Goal: Task Accomplishment & Management: Manage account settings

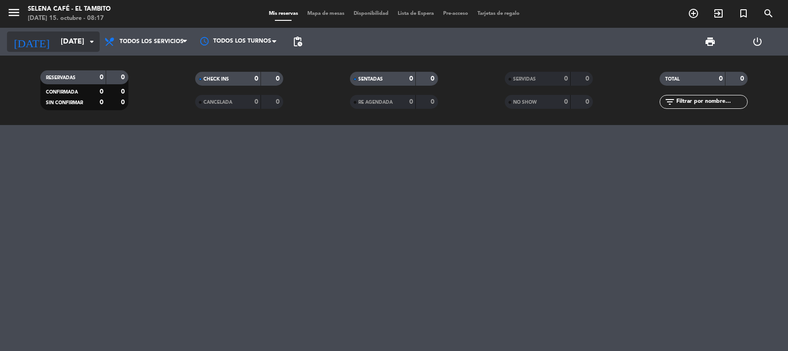
click at [82, 36] on input "[DATE]" at bounding box center [105, 42] width 98 height 18
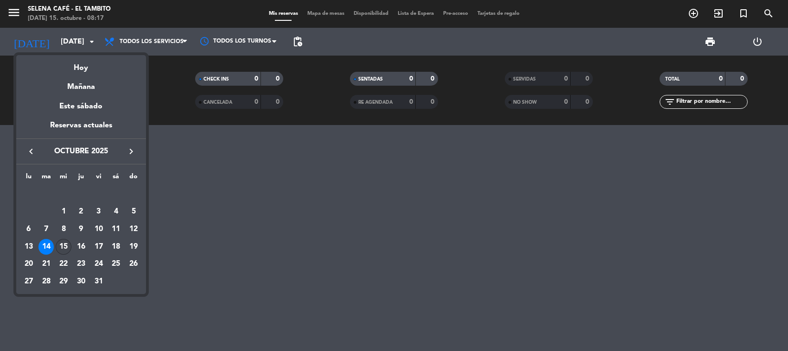
click at [63, 239] on td "15" at bounding box center [64, 247] width 18 height 18
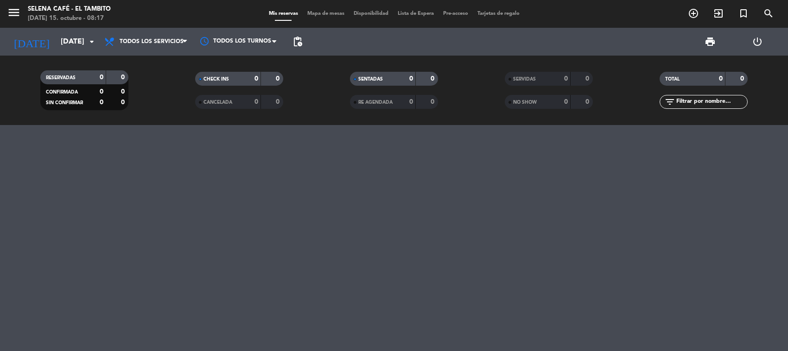
type input "[DATE]"
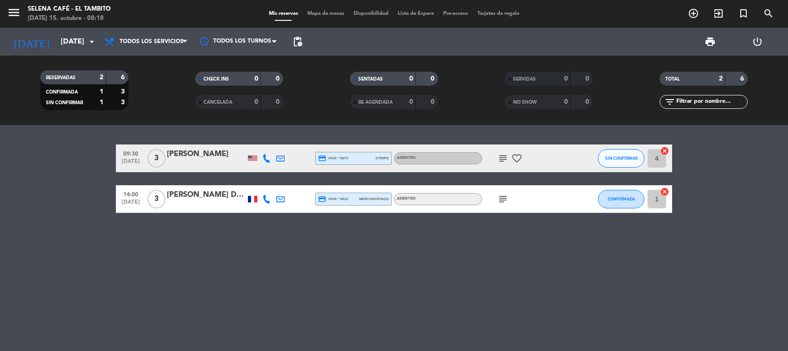
click at [519, 154] on icon "favorite_border" at bounding box center [516, 158] width 11 height 11
click at [506, 156] on icon "subject" at bounding box center [502, 158] width 11 height 11
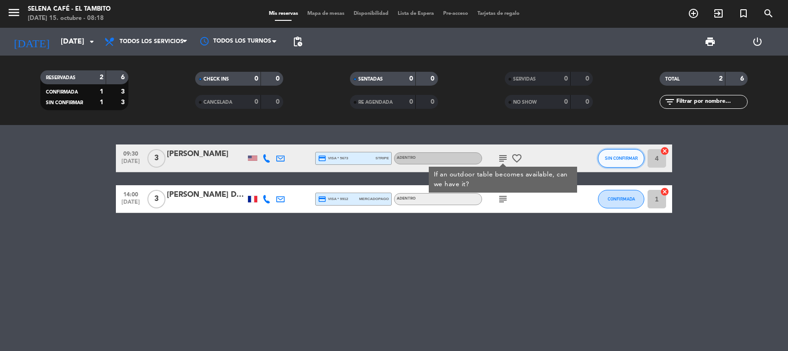
click at [626, 156] on span "SIN CONFIRMAR" at bounding box center [621, 158] width 33 height 5
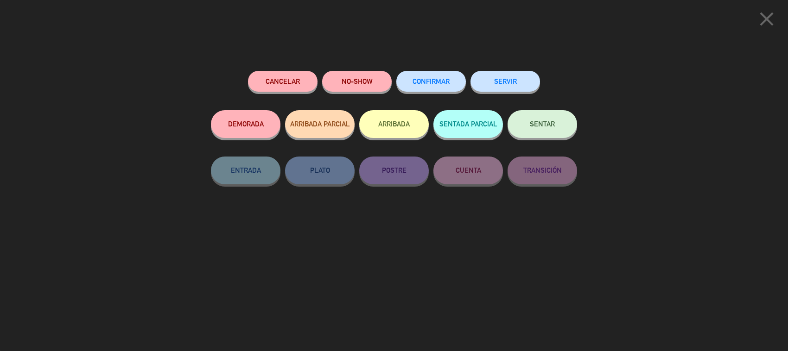
click at [512, 86] on button "SERVIR" at bounding box center [505, 81] width 70 height 21
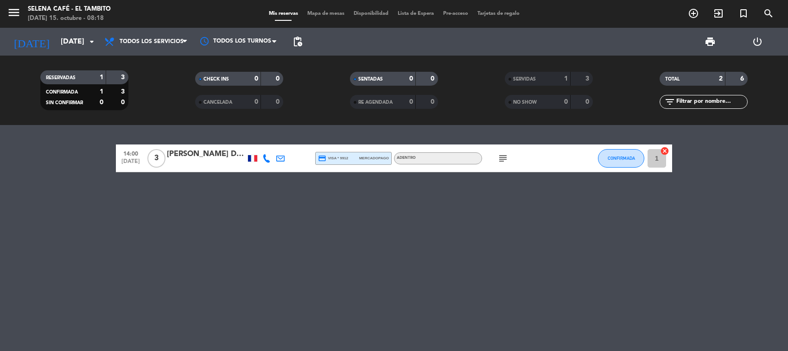
click at [528, 74] on div "SERVIDAS" at bounding box center [528, 79] width 43 height 11
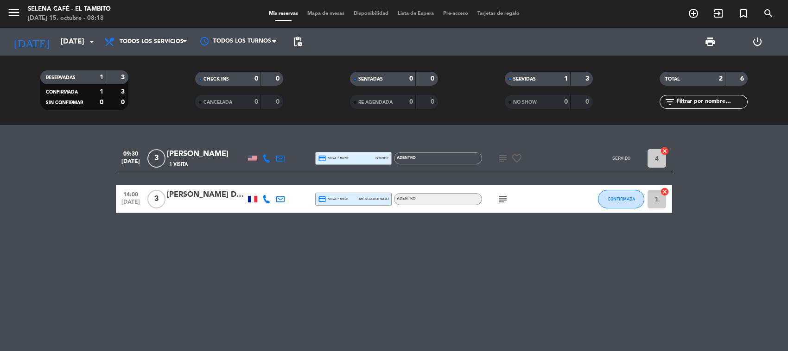
click at [645, 158] on div "4 cancel" at bounding box center [658, 158] width 28 height 27
click at [188, 153] on div "[PERSON_NAME]" at bounding box center [206, 154] width 79 height 12
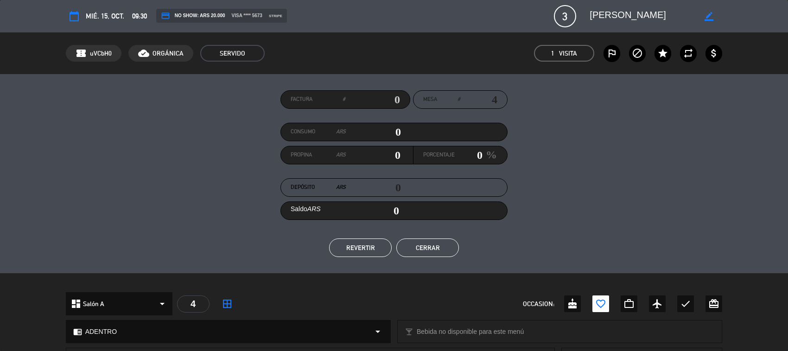
click at [373, 238] on div "Factura # Mesa # 4 Consumo ARS 0 Propina ARS 0 Porcentaje 0 % Depósito ARS 0 Sa…" at bounding box center [394, 173] width 657 height 167
click at [365, 250] on button "REVERTIR" at bounding box center [360, 248] width 63 height 19
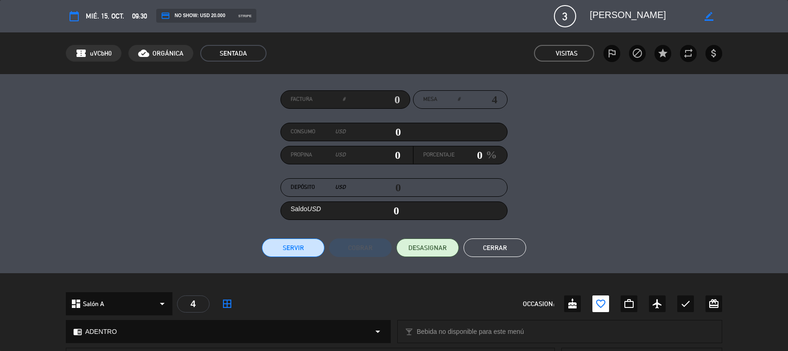
click at [497, 242] on button "Cerrar" at bounding box center [494, 248] width 63 height 19
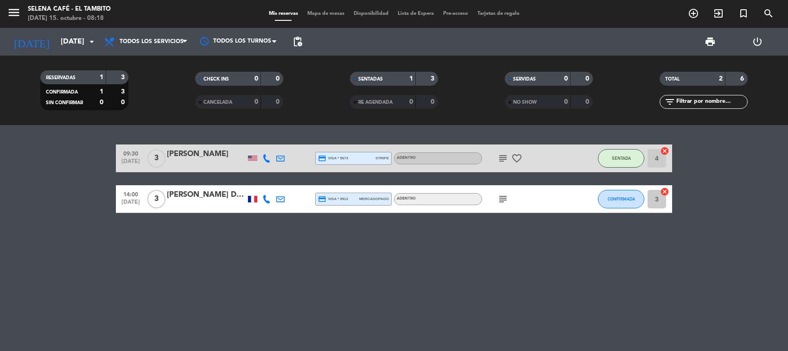
click at [498, 158] on icon "subject" at bounding box center [502, 158] width 11 height 11
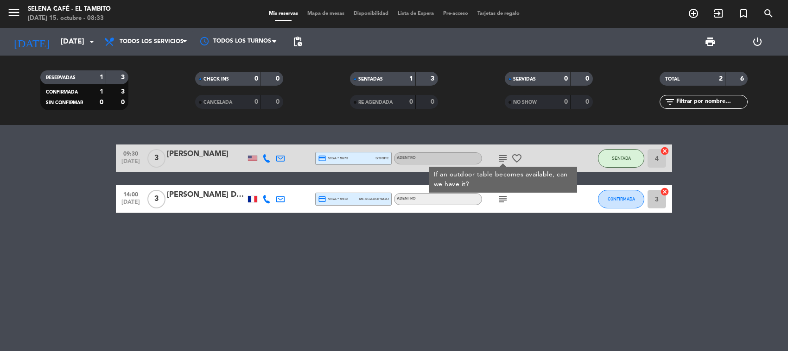
click at [506, 198] on icon "subject" at bounding box center [502, 199] width 11 height 11
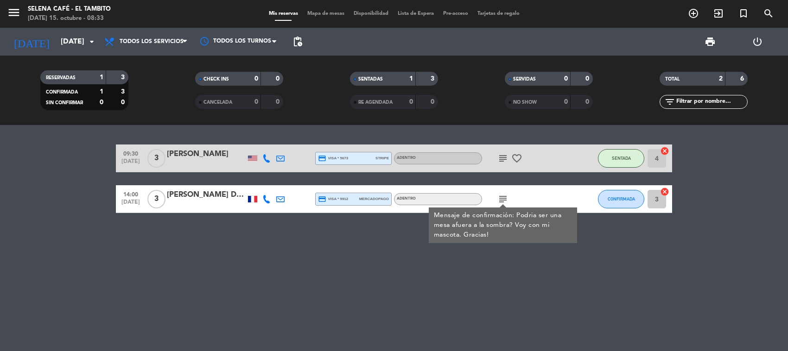
click at [631, 241] on div "09:30 [DATE] 3 [PERSON_NAME] credit_card visa * 5673 stripe ADENTRO subject fav…" at bounding box center [394, 238] width 788 height 226
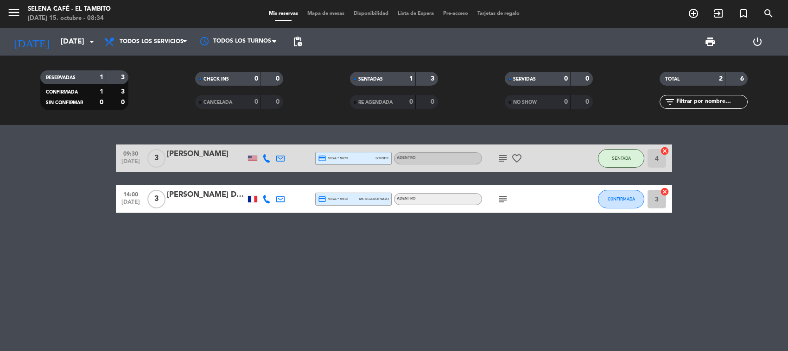
click at [654, 198] on input "3" at bounding box center [656, 199] width 19 height 19
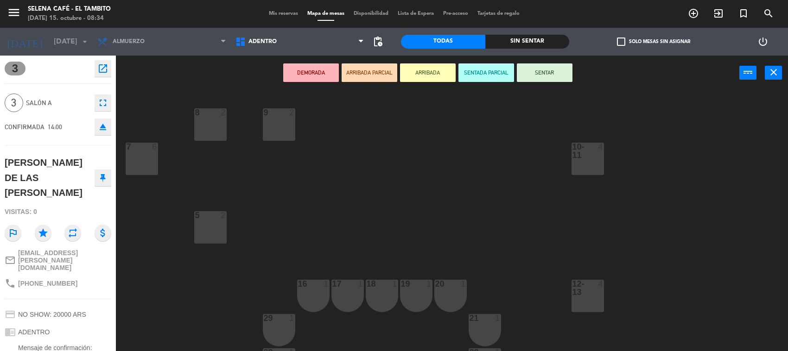
click at [292, 130] on div "9 2" at bounding box center [279, 124] width 32 height 32
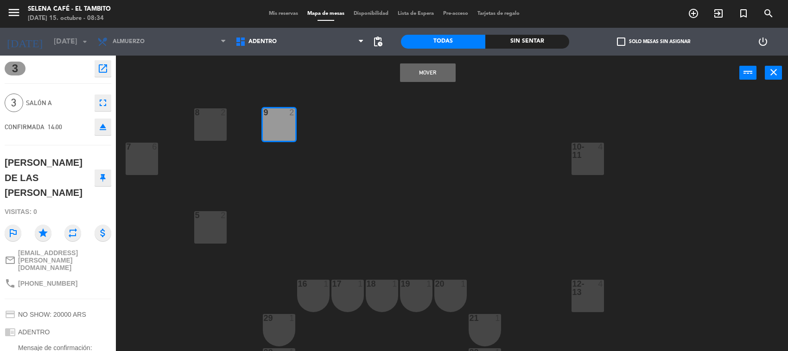
click at [276, 126] on div "9 2" at bounding box center [279, 124] width 32 height 32
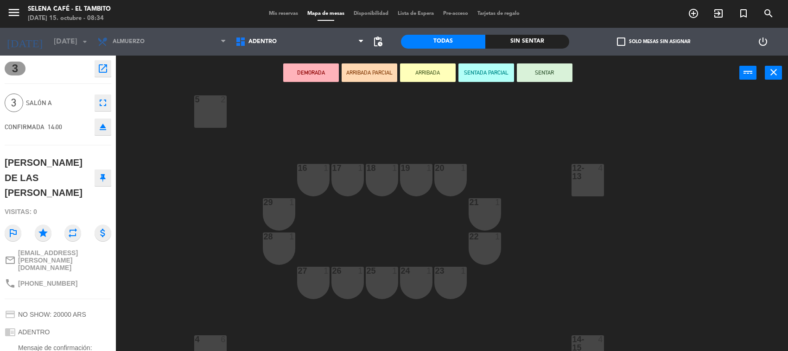
scroll to position [233, 0]
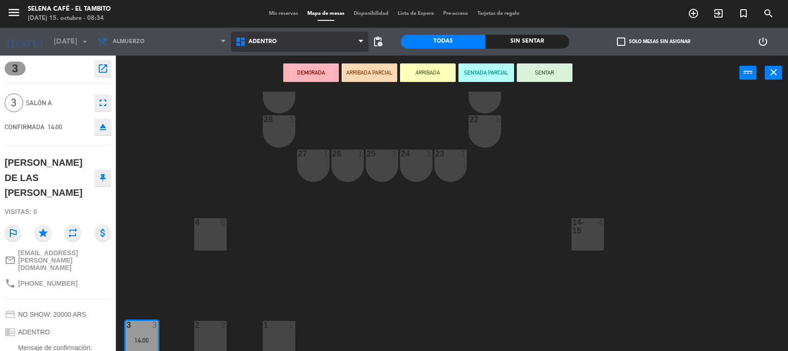
click at [267, 45] on span "Adentro" at bounding box center [300, 42] width 138 height 20
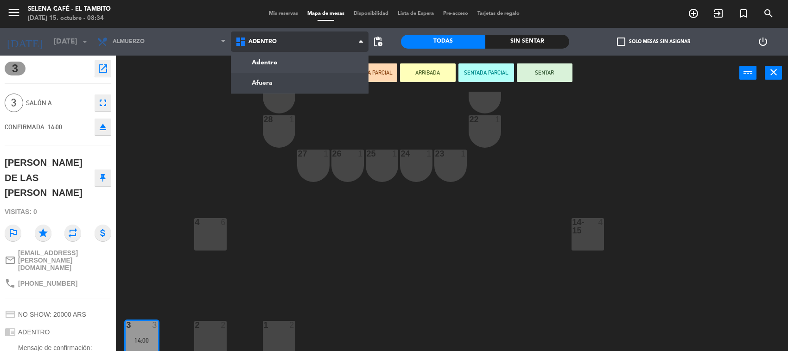
click at [272, 84] on ng-component "menu [PERSON_NAME] Café - El Tambito [DATE] 15. octubre - 08:34 Mis reservas Ma…" at bounding box center [394, 176] width 788 height 353
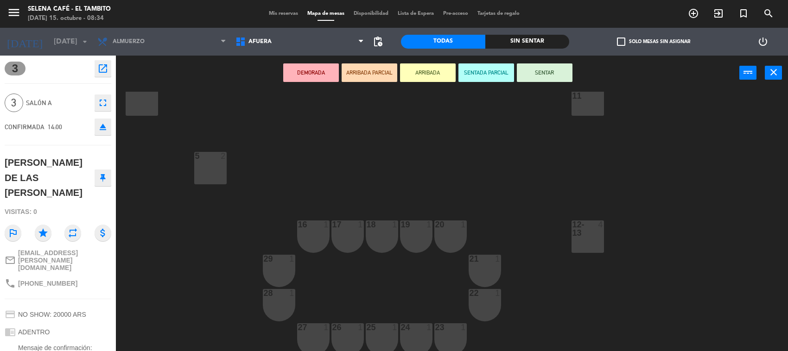
scroll to position [0, 0]
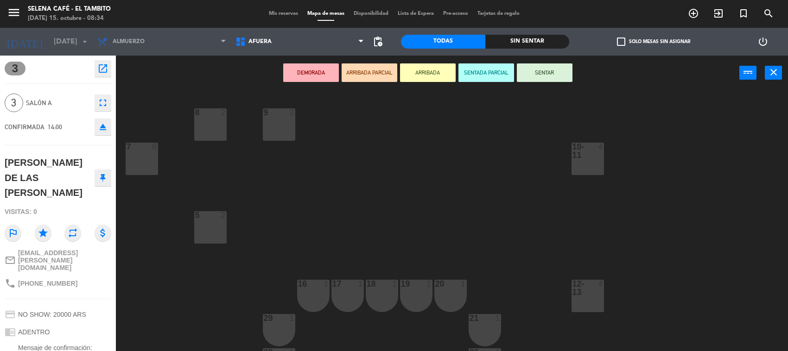
click at [290, 19] on div "menu [PERSON_NAME] Café - El Tambito [DATE] 15. octubre - 08:34 Mis reservas Ma…" at bounding box center [394, 14] width 788 height 28
click at [289, 17] on div "Mis reservas Mapa de mesas Disponibilidad Lista de Espera Pre-acceso Tarjetas d…" at bounding box center [394, 14] width 260 height 8
click at [285, 13] on span "Mis reservas" at bounding box center [283, 13] width 38 height 5
